Goal: Transaction & Acquisition: Download file/media

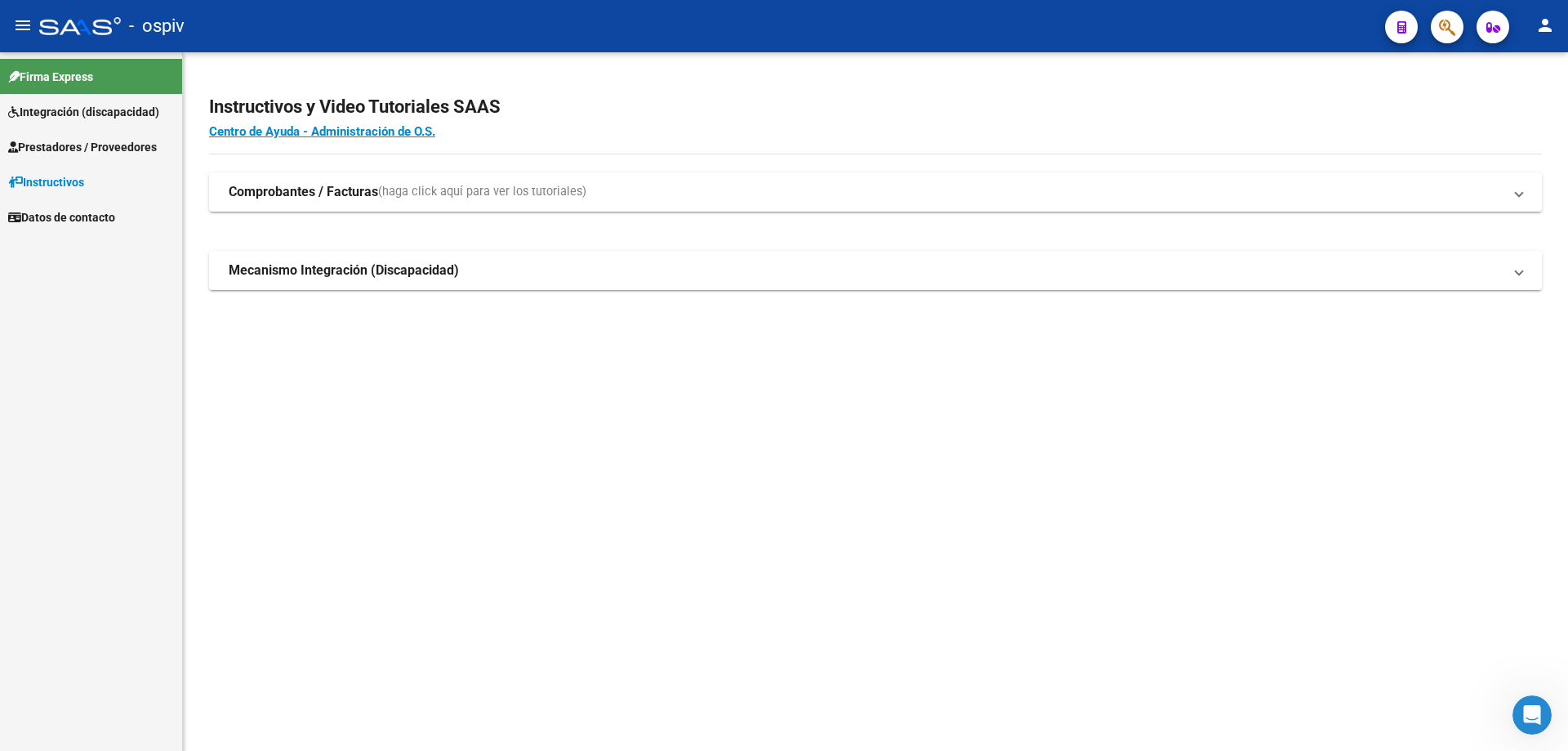
drag, startPoint x: 597, startPoint y: 548, endPoint x: 615, endPoint y: 432, distance: 117.4
click at [597, 548] on mat-sidenav-content "Instructivos y Video Tutoriales SAAS Centro de Ayuda - Administración de O.S. C…" at bounding box center [876, 402] width 1385 height 699
click at [66, 108] on span "Integración (discapacidad)" at bounding box center [84, 112] width 151 height 18
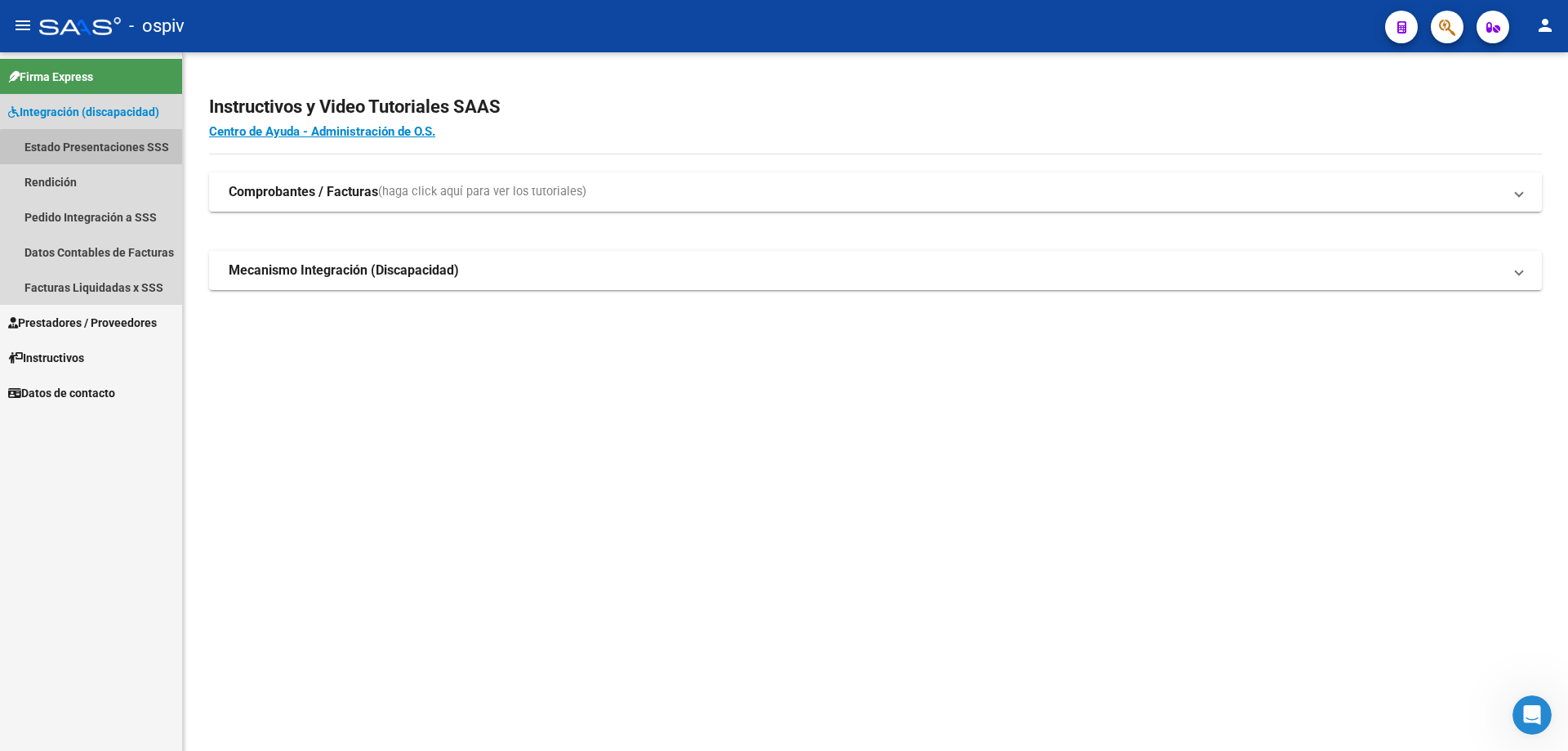
click at [113, 150] on link "Estado Presentaciones SSS" at bounding box center [91, 147] width 183 height 35
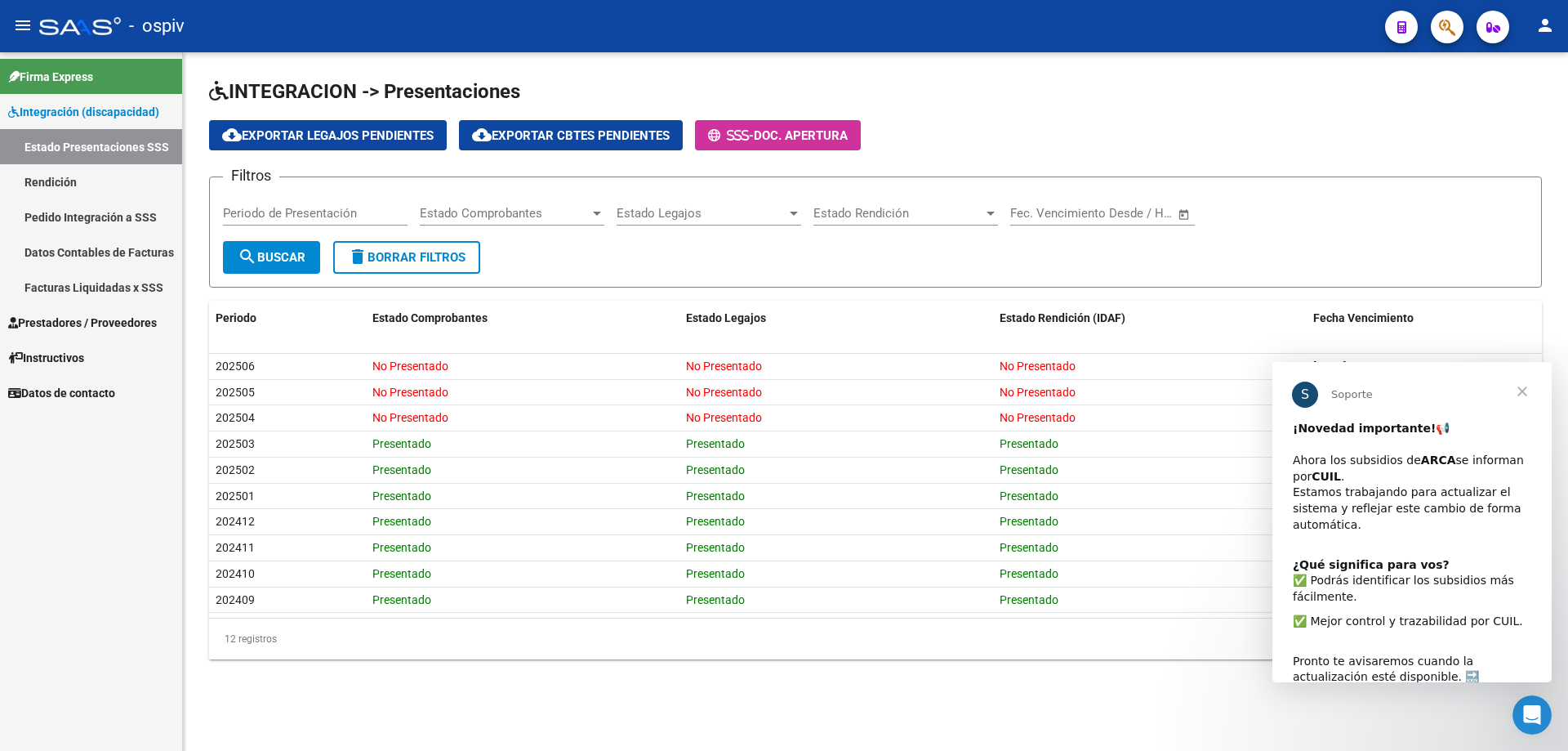
click at [1520, 392] on span "Cerrar" at bounding box center [1522, 391] width 59 height 59
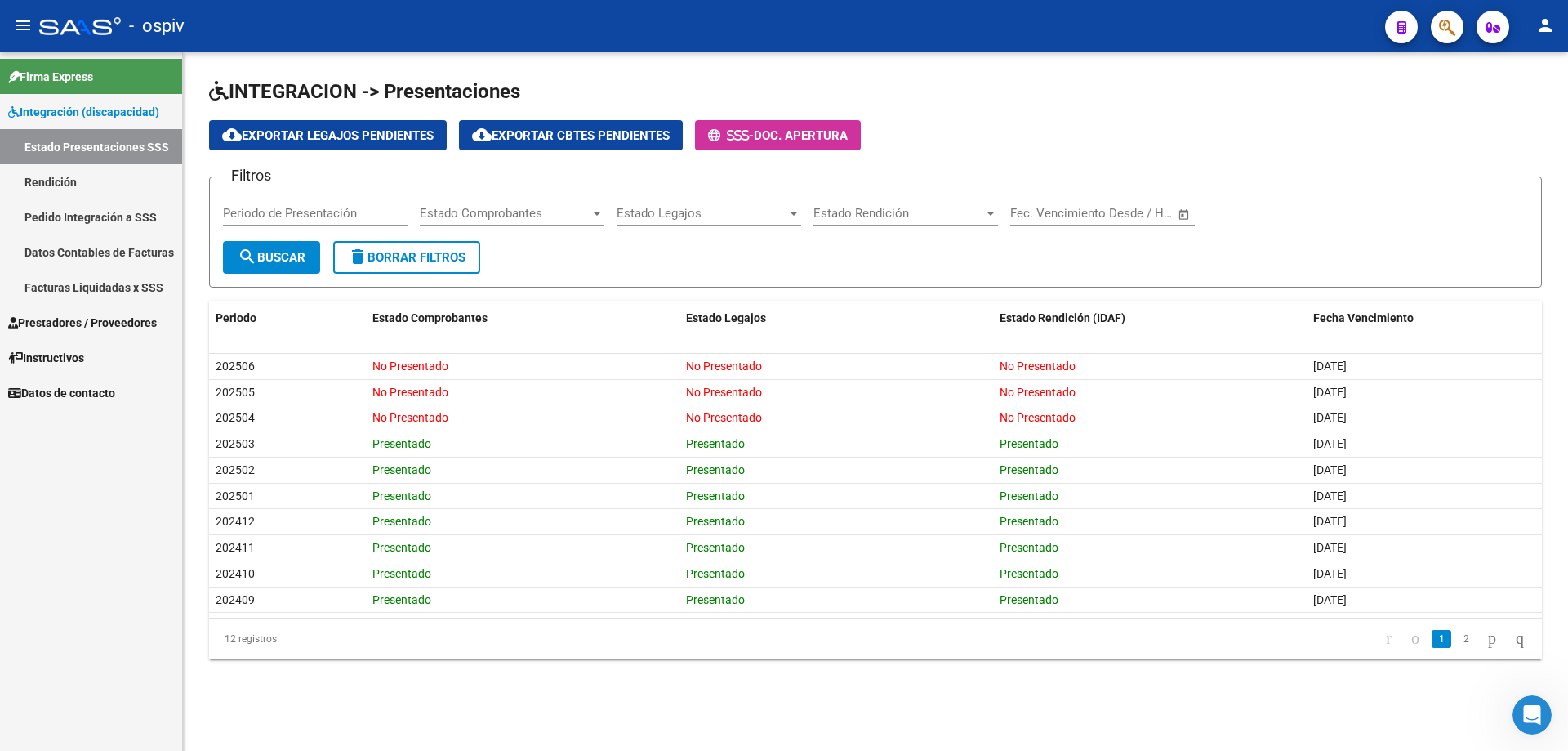
click at [79, 173] on link "Rendición" at bounding box center [91, 182] width 183 height 35
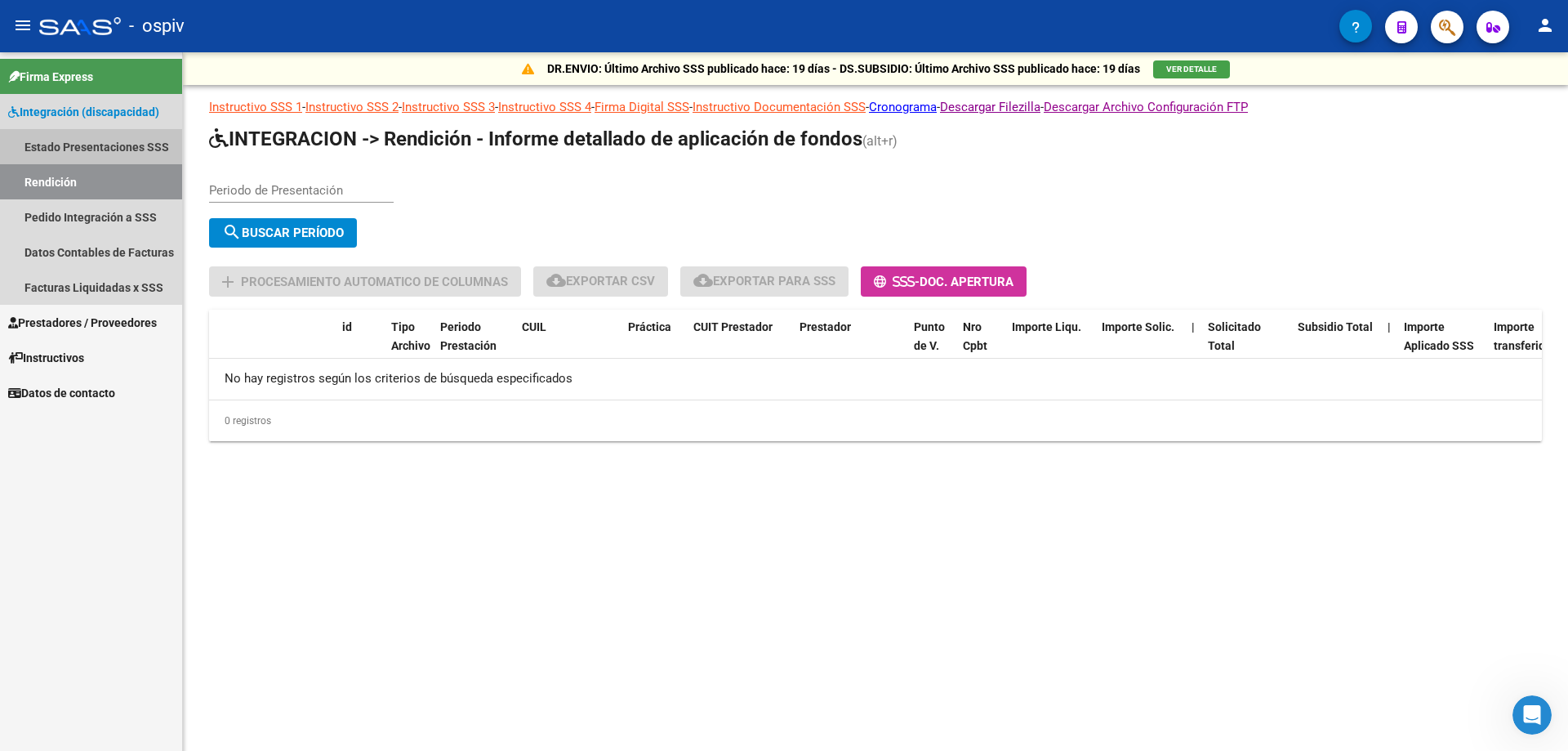
click at [111, 142] on link "Estado Presentaciones SSS" at bounding box center [91, 147] width 183 height 35
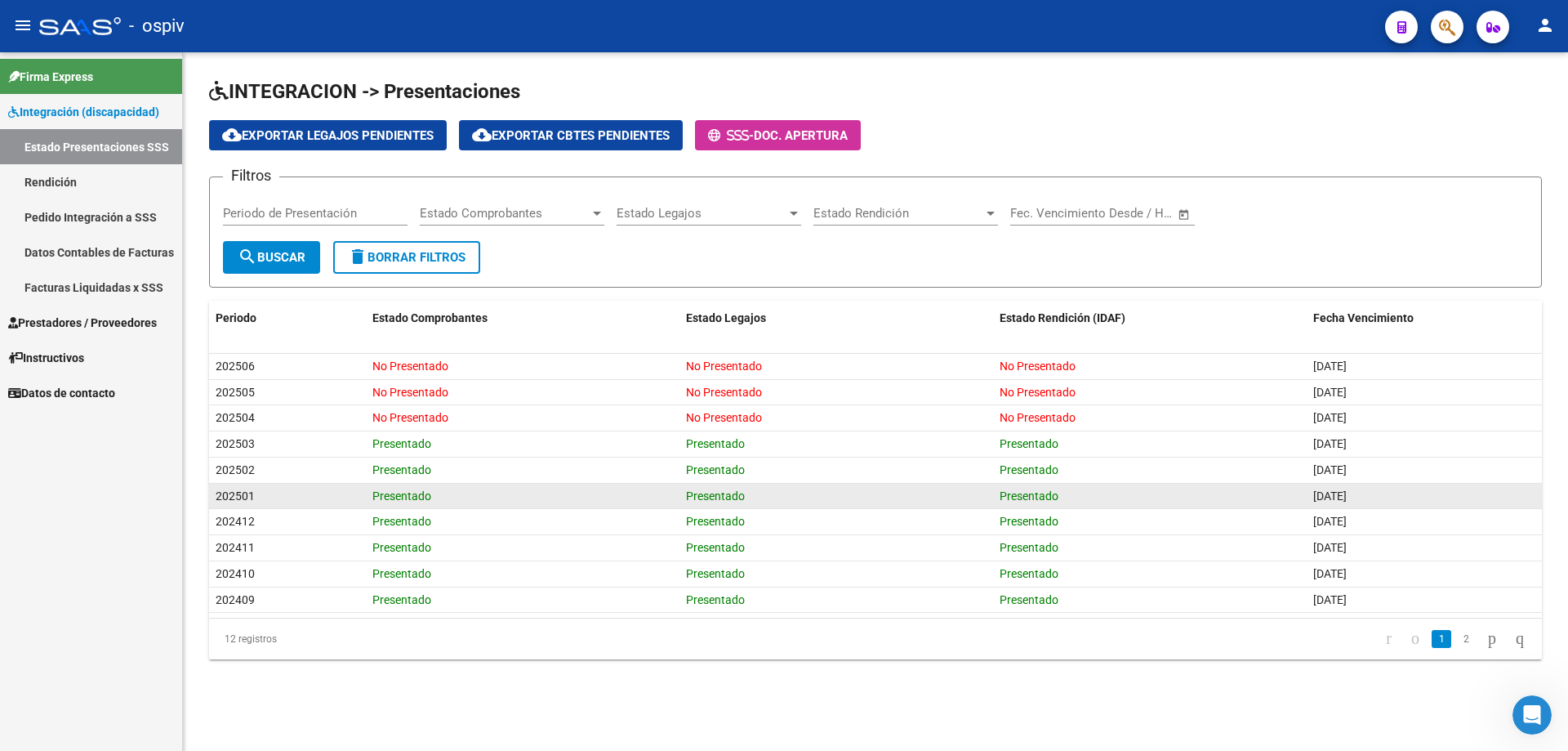
drag, startPoint x: 565, startPoint y: 500, endPoint x: 554, endPoint y: 493, distance: 13.0
click at [563, 498] on div "Presentado" at bounding box center [523, 496] width 300 height 19
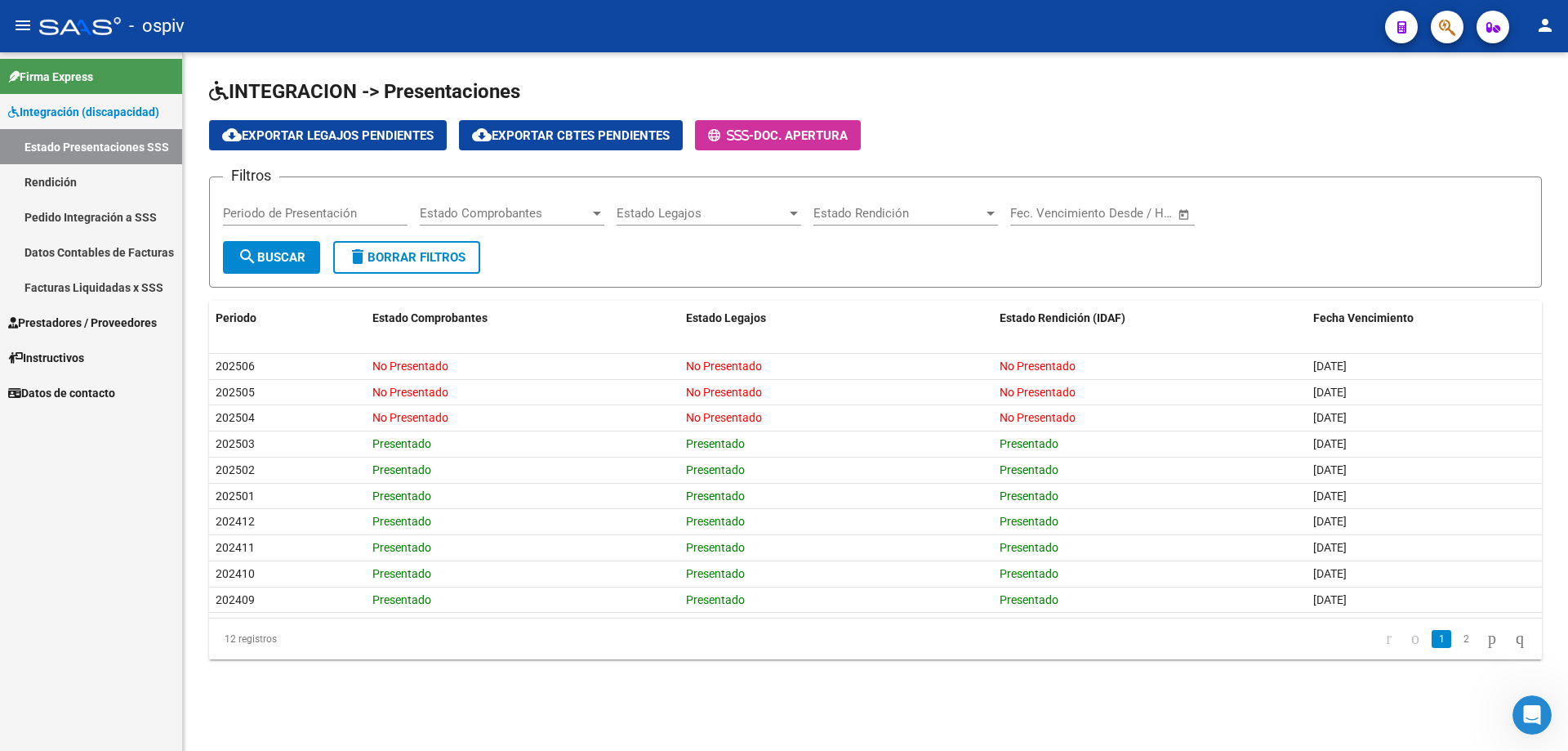
click at [93, 325] on span "Prestadores / Proveedores" at bounding box center [82, 323] width 149 height 18
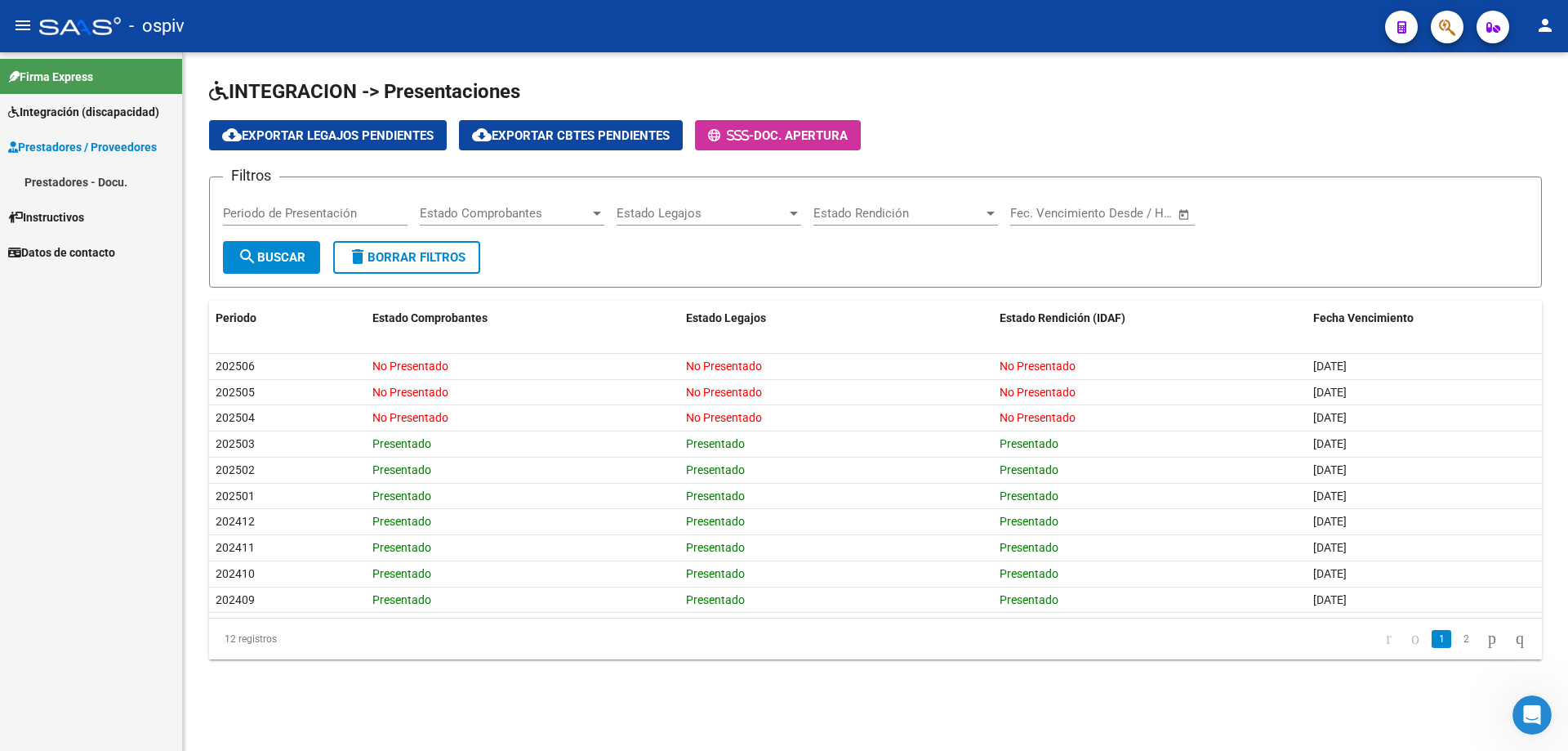
click at [68, 116] on span "Integración (discapacidad)" at bounding box center [84, 112] width 151 height 18
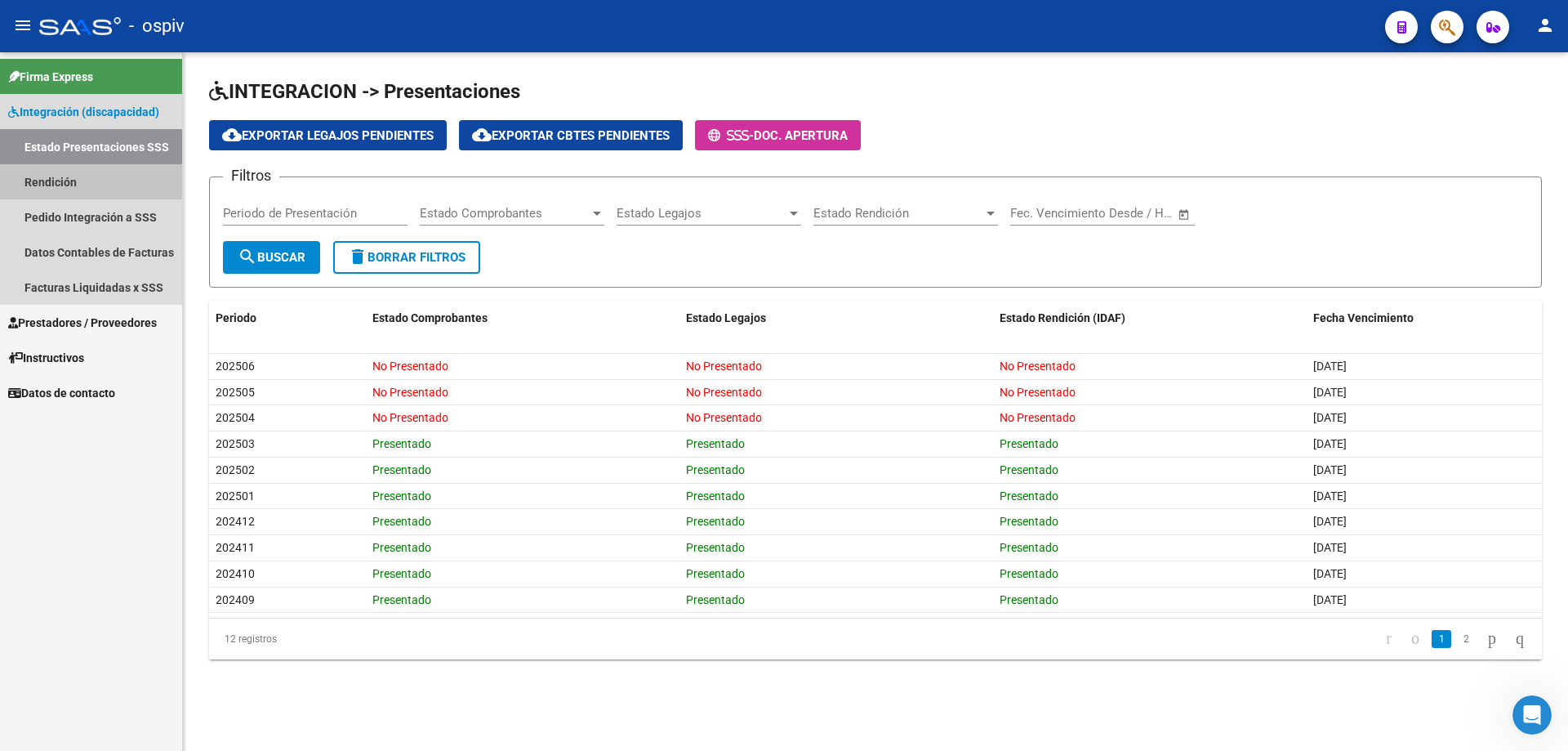
click at [90, 186] on link "Rendición" at bounding box center [91, 182] width 183 height 35
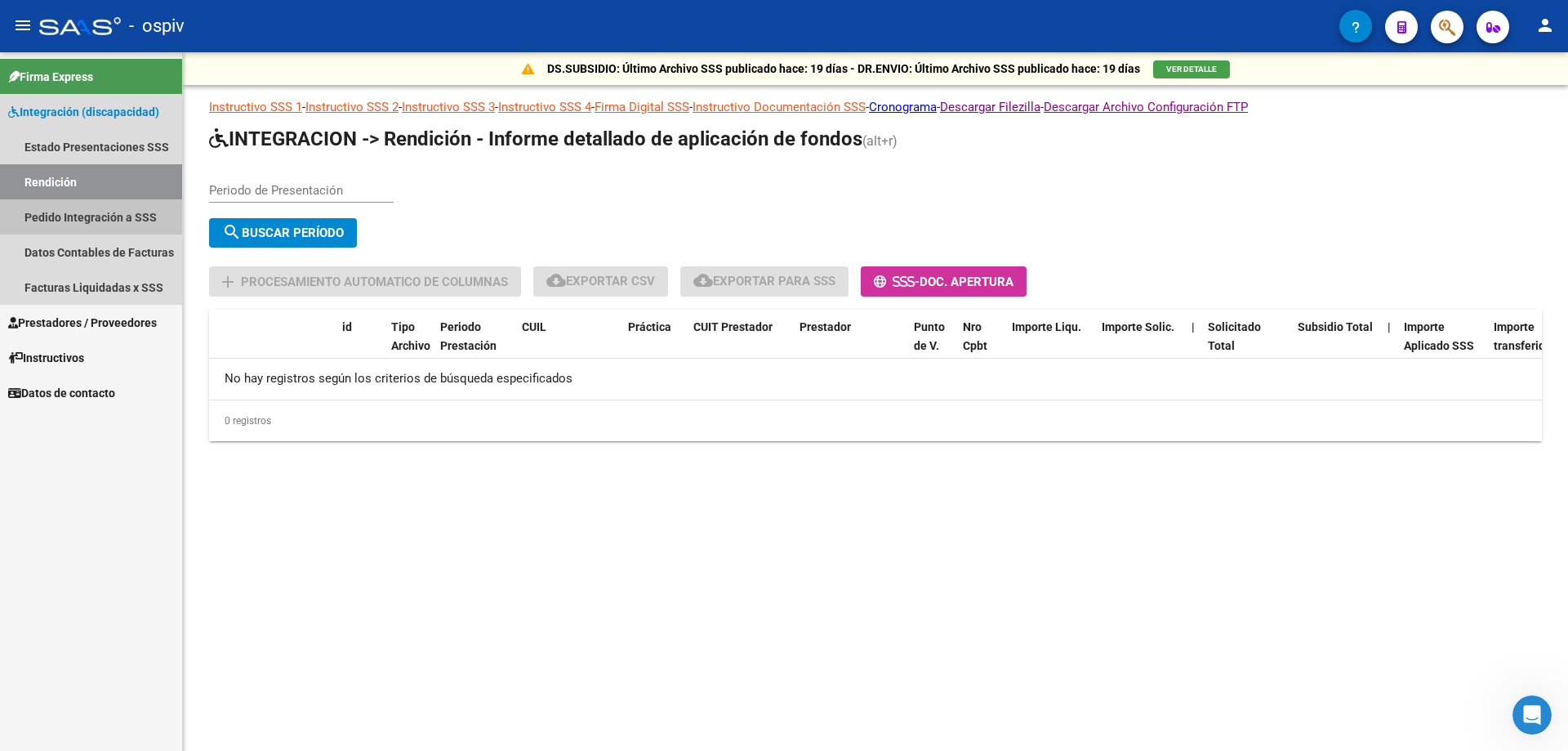
click at [86, 218] on link "Pedido Integración a SSS" at bounding box center [91, 217] width 183 height 35
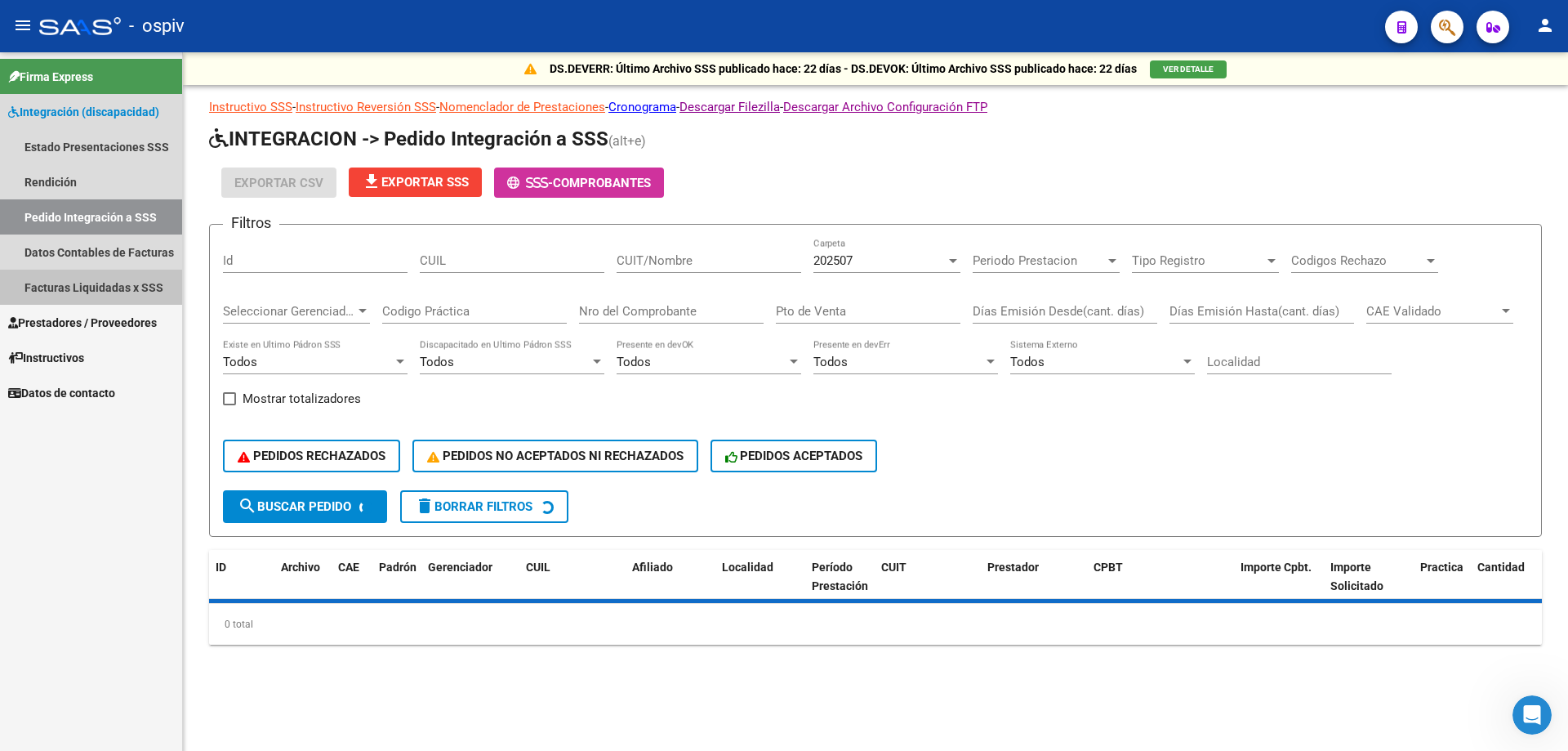
click at [129, 290] on link "Facturas Liquidadas x SSS" at bounding box center [91, 287] width 183 height 35
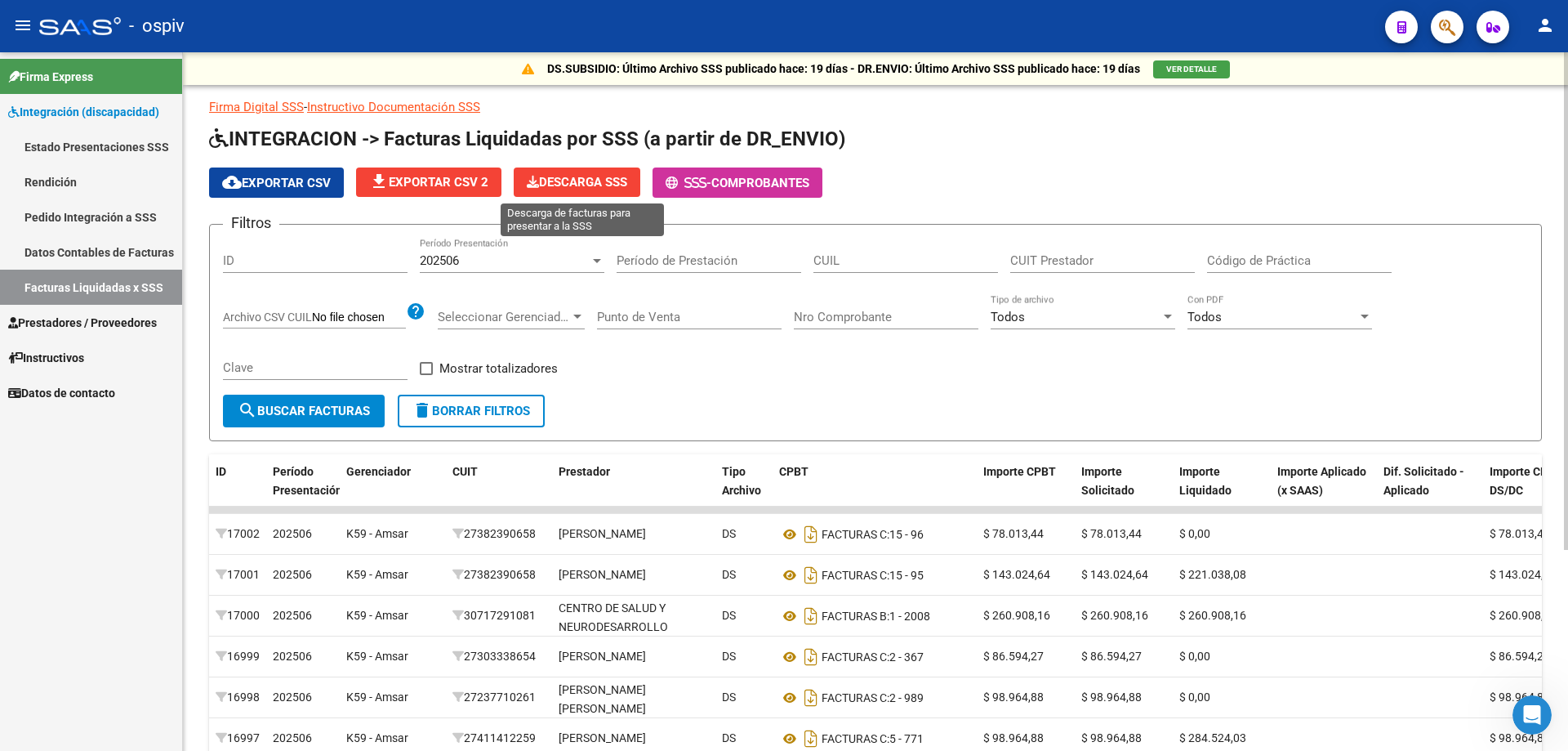
click at [595, 183] on span "Descarga SSS" at bounding box center [577, 183] width 100 height 15
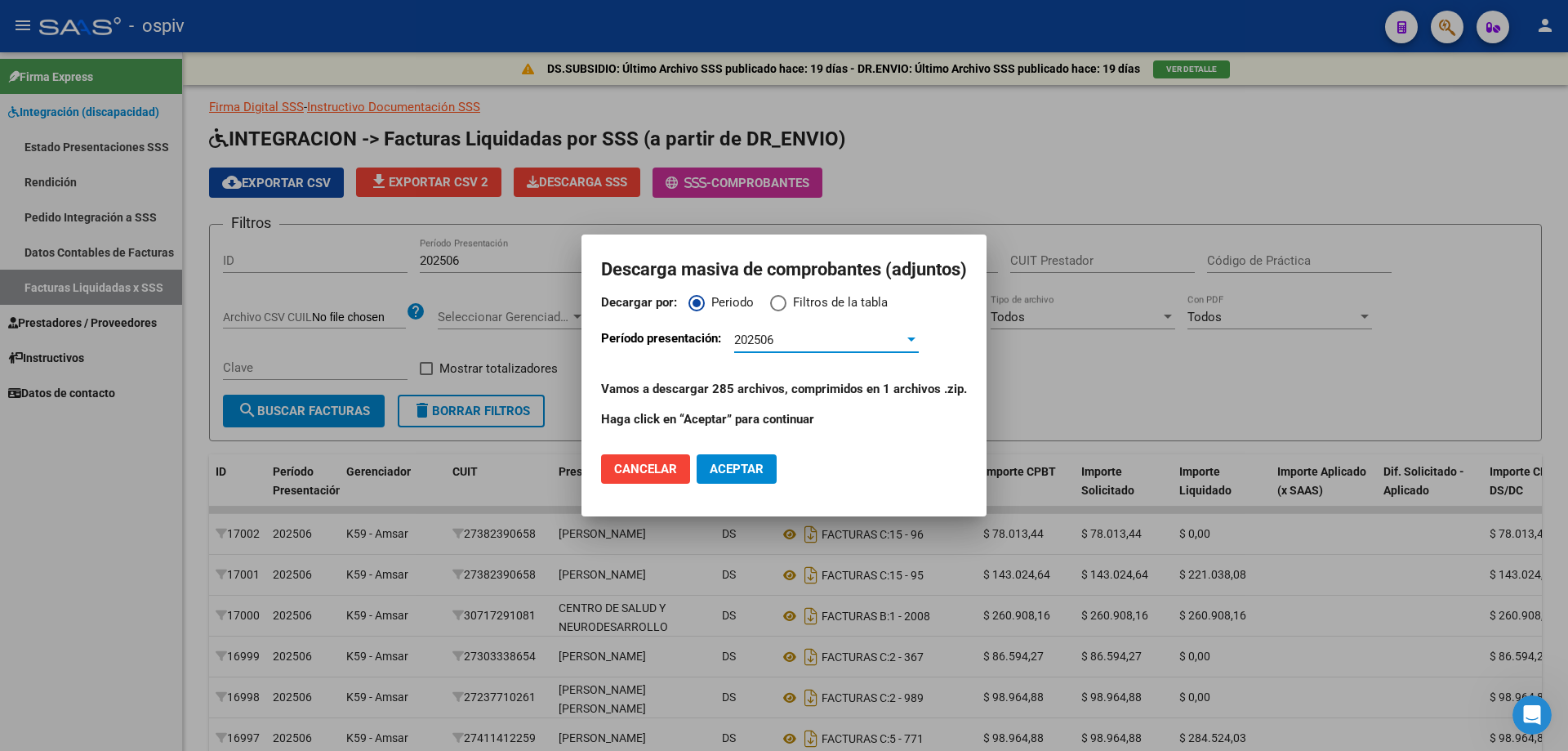
click at [796, 344] on div "202506" at bounding box center [819, 340] width 170 height 15
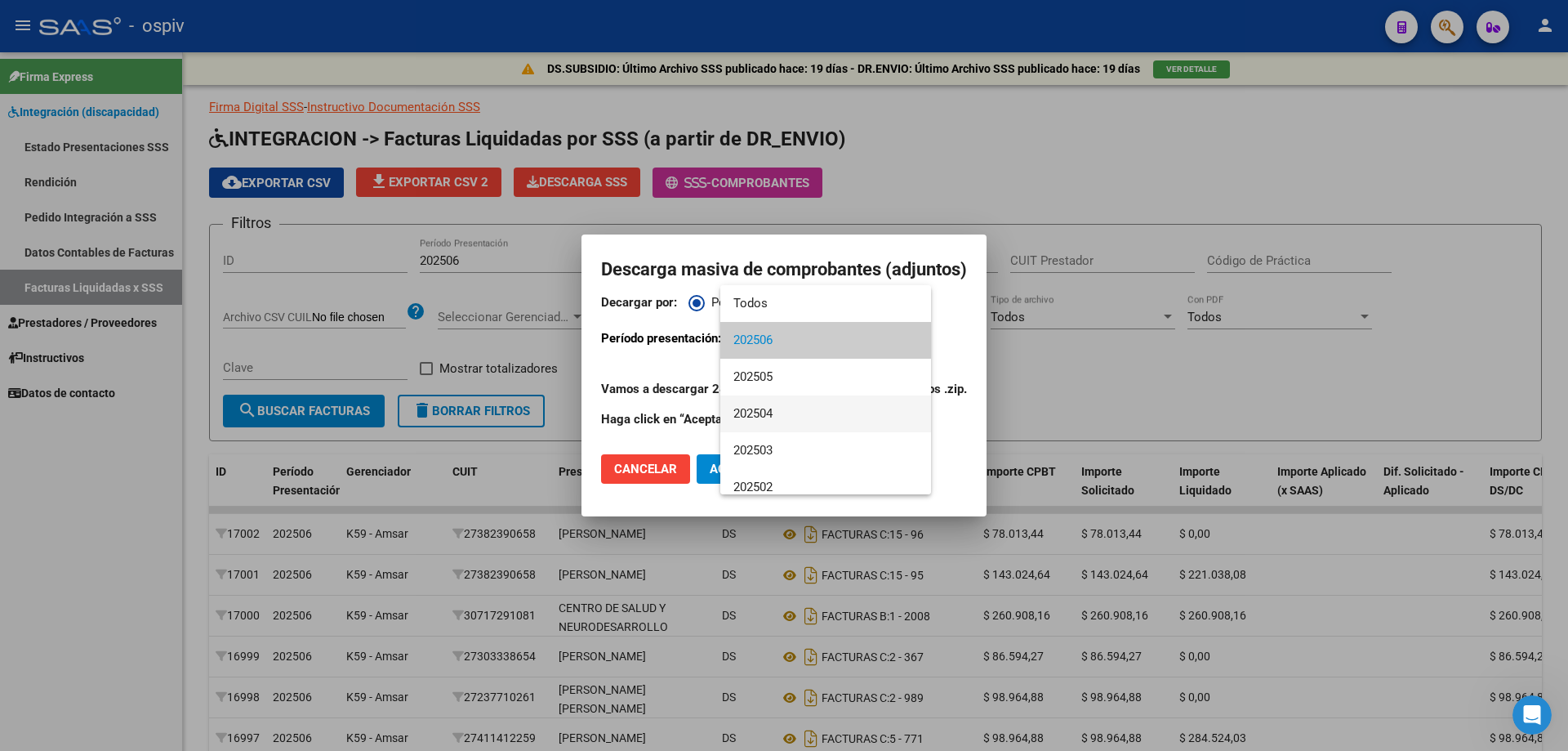
click at [772, 409] on span "202504" at bounding box center [825, 414] width 185 height 37
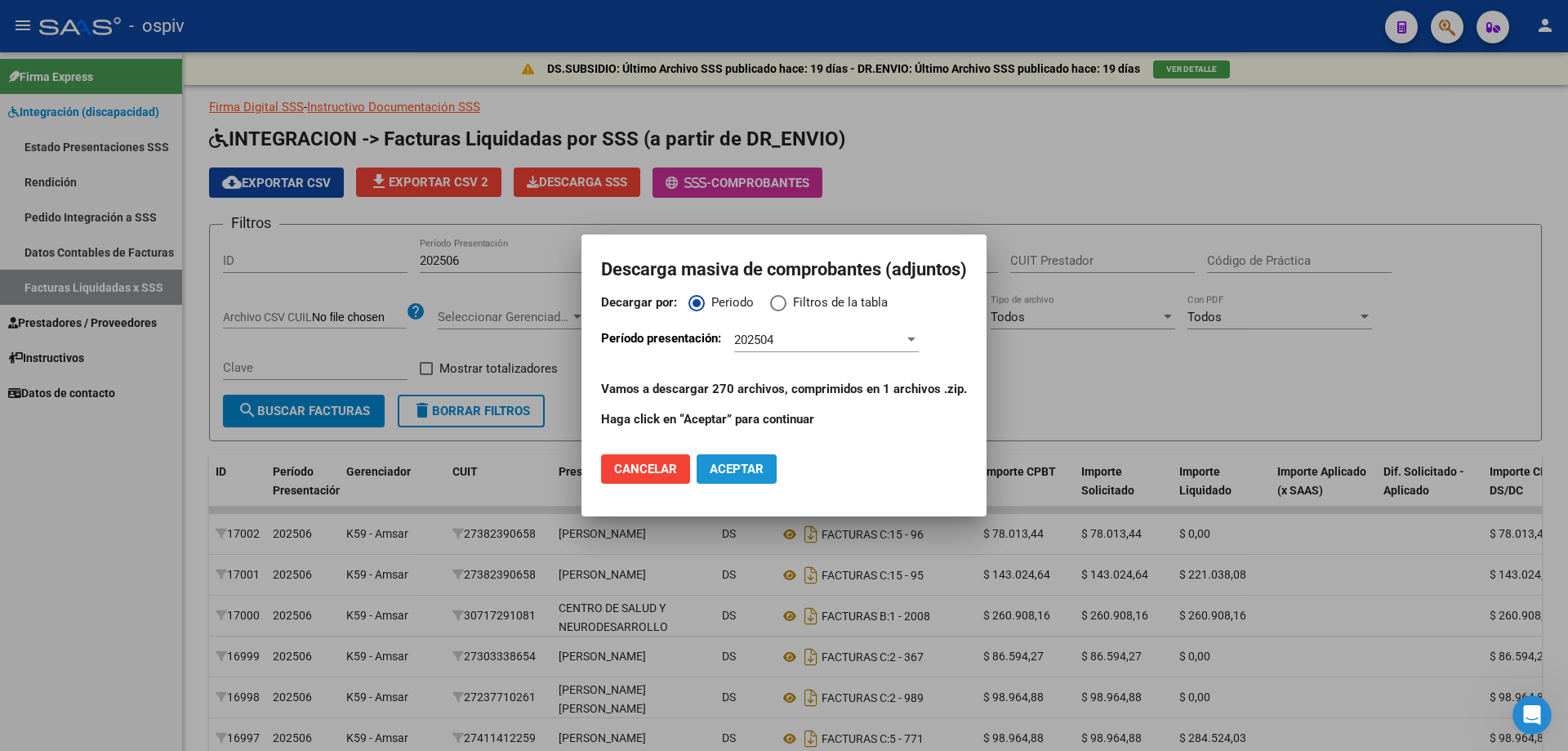
click at [729, 475] on span "Aceptar" at bounding box center [737, 469] width 54 height 15
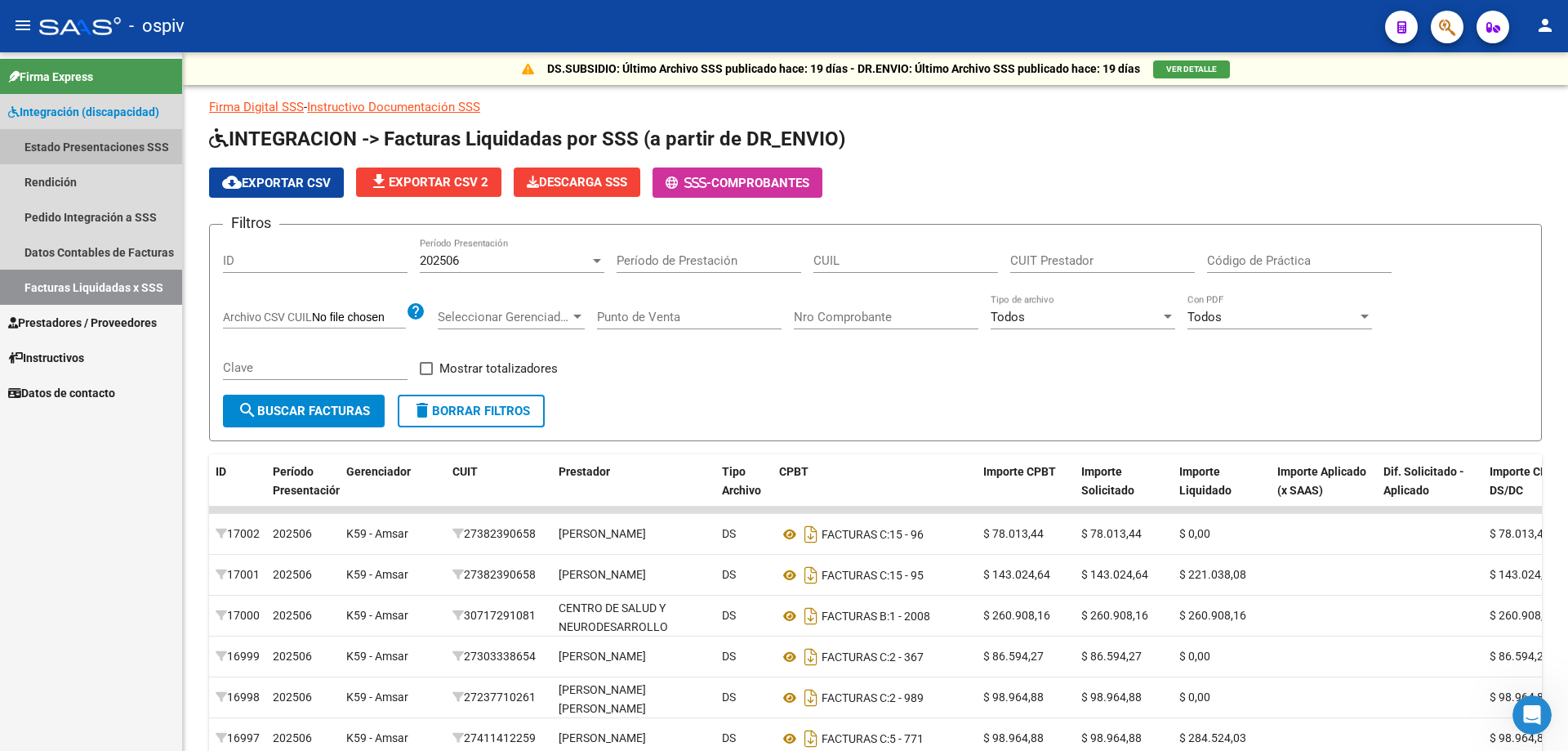
click at [113, 138] on link "Estado Presentaciones SSS" at bounding box center [91, 147] width 183 height 35
